Goal: Transaction & Acquisition: Obtain resource

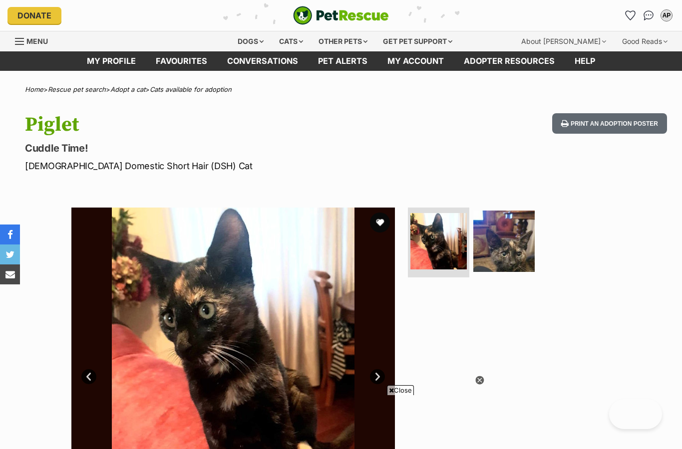
scroll to position [90, 0]
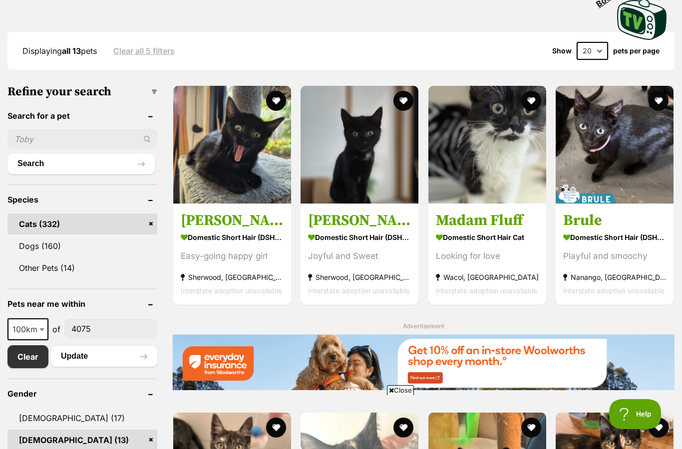
click at [496, 168] on img at bounding box center [487, 145] width 118 height 118
click at [518, 202] on link at bounding box center [487, 201] width 118 height 10
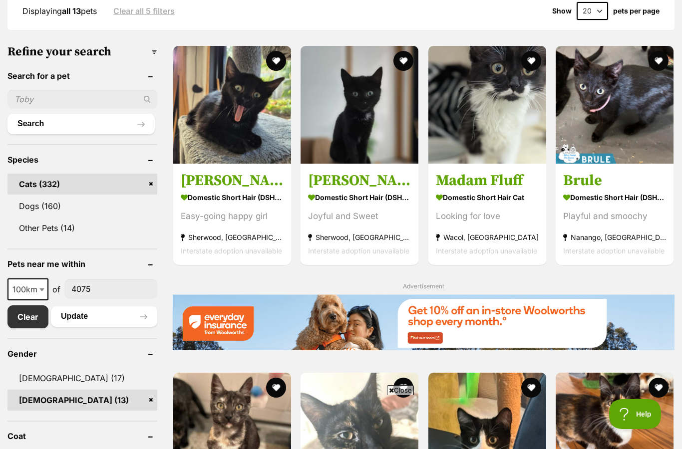
click at [496, 89] on img at bounding box center [487, 105] width 118 height 118
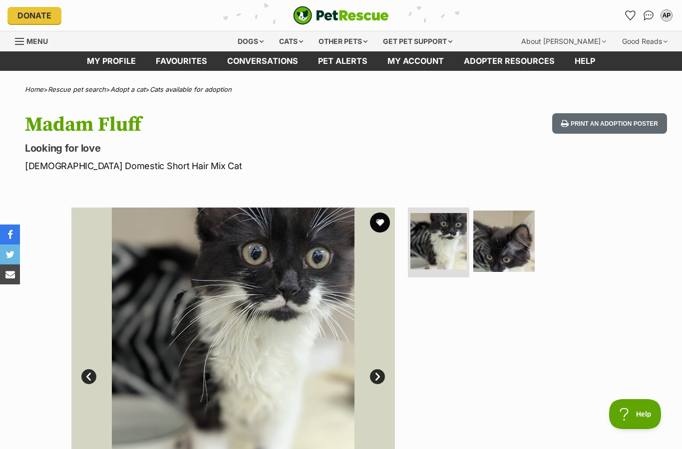
click at [509, 238] on img at bounding box center [503, 241] width 61 height 61
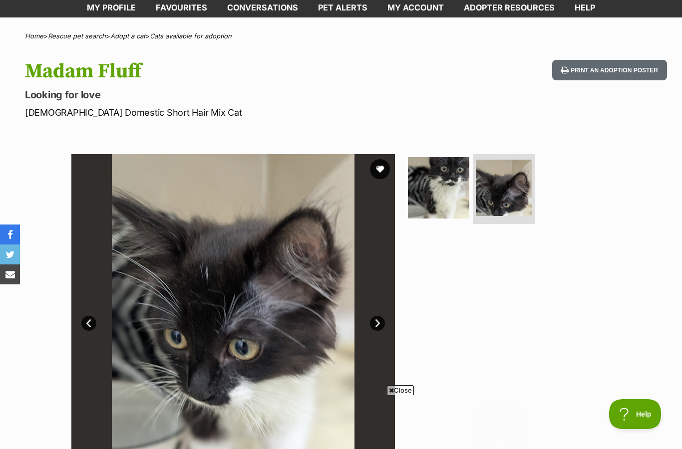
scroll to position [19, 0]
